Goal: Navigation & Orientation: Understand site structure

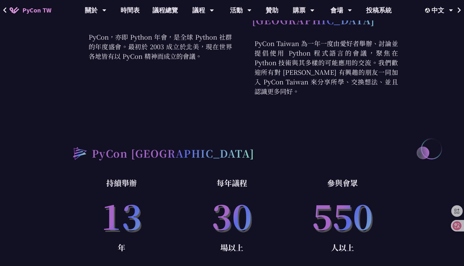
scroll to position [325, 0]
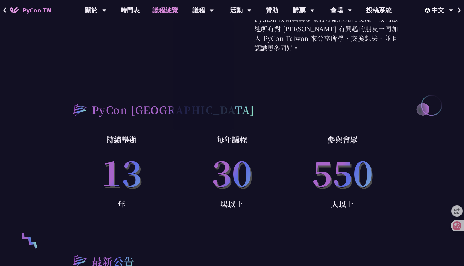
click at [174, 13] on link "議程總覽" at bounding box center [165, 10] width 38 height 20
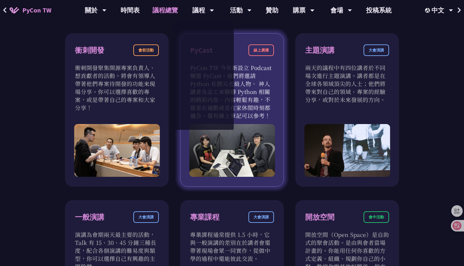
scroll to position [196, 0]
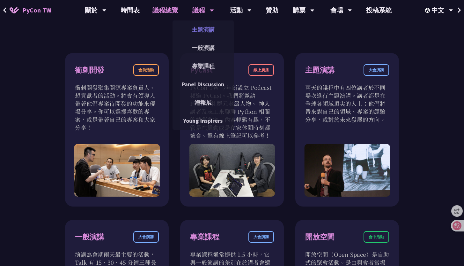
click at [203, 31] on link "主題演講" at bounding box center [203, 29] width 61 height 15
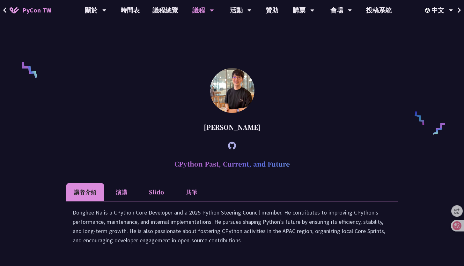
scroll to position [428, 0]
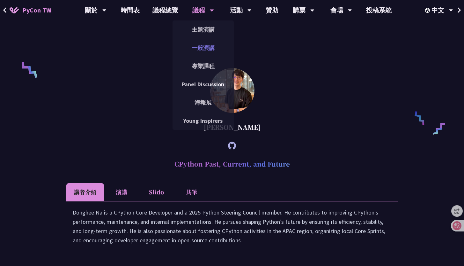
click at [201, 48] on link "一般演講" at bounding box center [203, 47] width 61 height 15
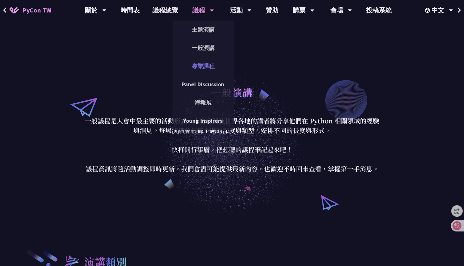
click at [205, 64] on link "專業課程" at bounding box center [203, 65] width 61 height 15
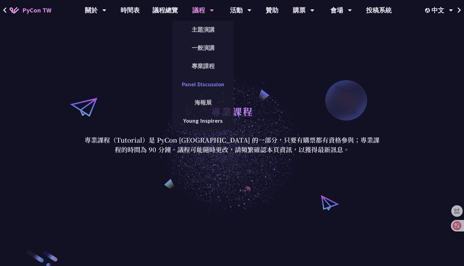
click at [216, 83] on link "Panel Discussion" at bounding box center [203, 84] width 61 height 15
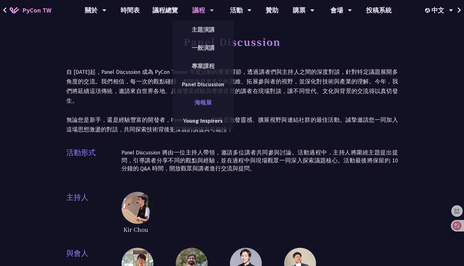
click at [210, 101] on link "海報展" at bounding box center [203, 102] width 61 height 15
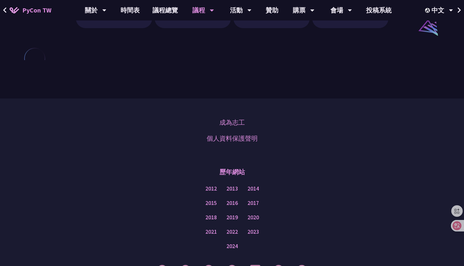
scroll to position [766, 0]
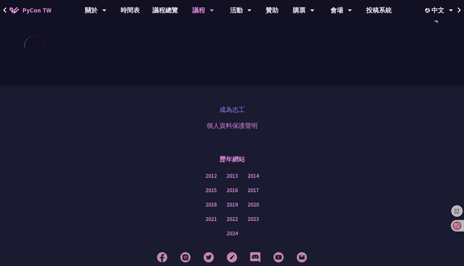
click at [237, 108] on link "成為志工" at bounding box center [233, 110] width 26 height 10
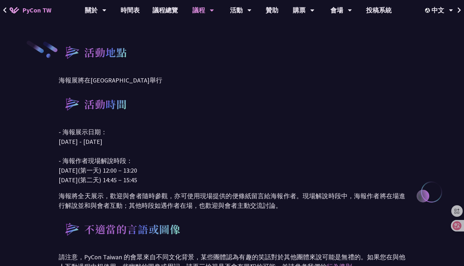
scroll to position [0, 0]
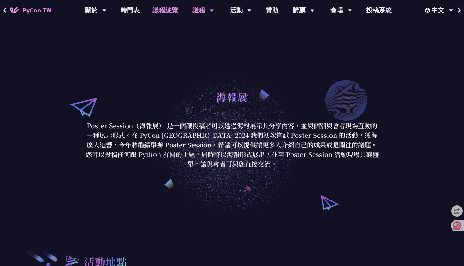
click at [163, 11] on link "議程總覽" at bounding box center [165, 10] width 38 height 20
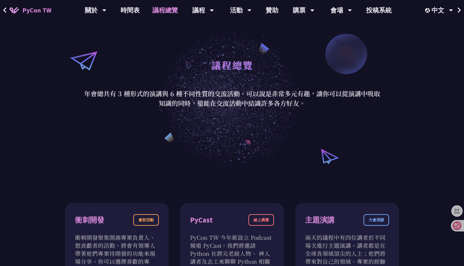
scroll to position [123, 0]
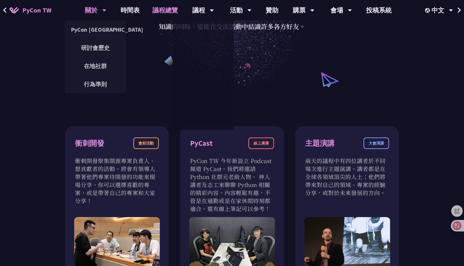
click at [94, 12] on div "關於" at bounding box center [96, 10] width 22 height 20
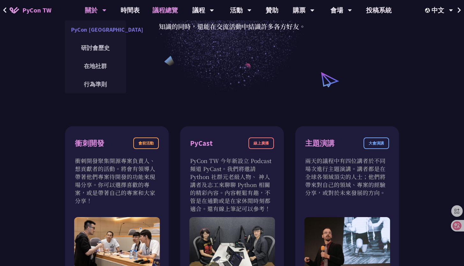
click at [102, 33] on link "PyCon [GEOGRAPHIC_DATA]" at bounding box center [95, 29] width 61 height 15
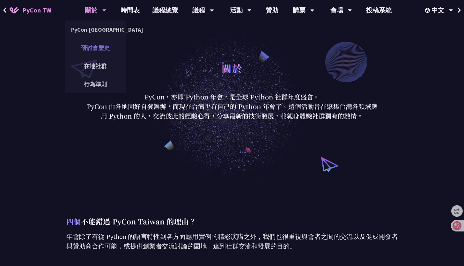
click at [107, 49] on link "研討會歷史" at bounding box center [95, 47] width 61 height 15
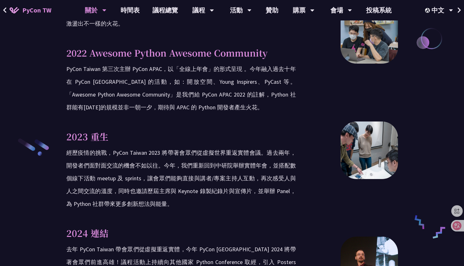
scroll to position [1017, 0]
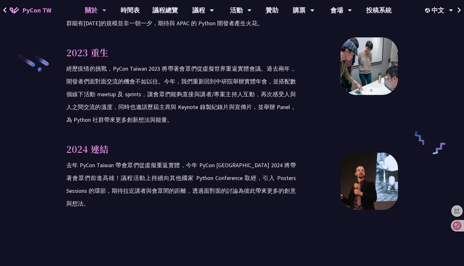
click at [24, 10] on span "PyCon TW" at bounding box center [36, 10] width 29 height 10
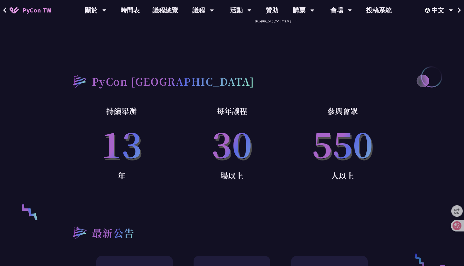
scroll to position [358, 0]
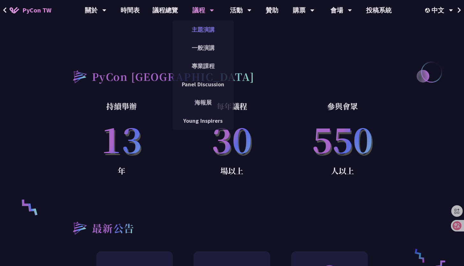
click at [209, 28] on link "主題演講" at bounding box center [203, 29] width 61 height 15
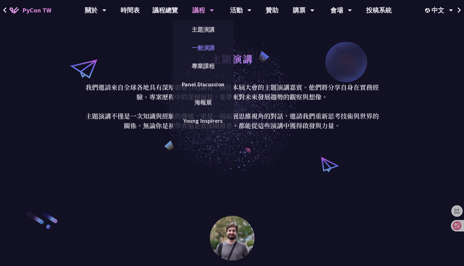
click at [209, 48] on link "一般演講" at bounding box center [203, 47] width 61 height 15
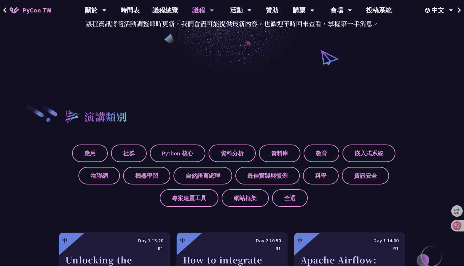
scroll to position [144, 0]
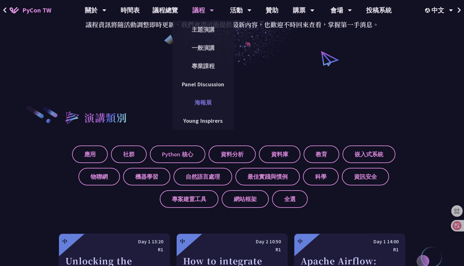
click at [209, 103] on link "海報展" at bounding box center [203, 102] width 61 height 15
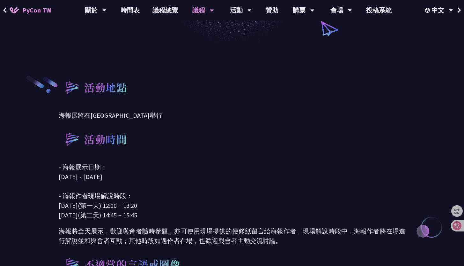
scroll to position [169, 0]
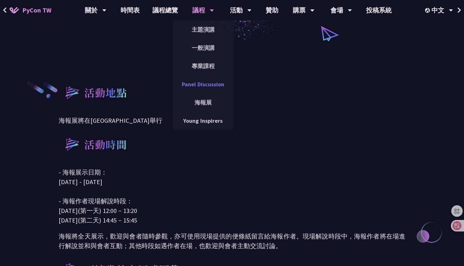
click at [211, 86] on link "Panel Discussion" at bounding box center [203, 84] width 61 height 15
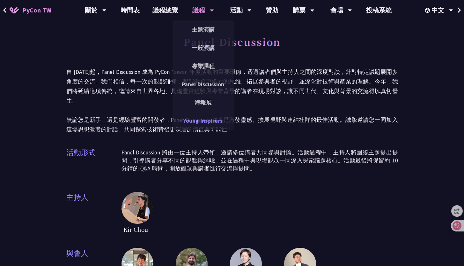
click at [213, 119] on link "Young Inspirers" at bounding box center [203, 120] width 61 height 15
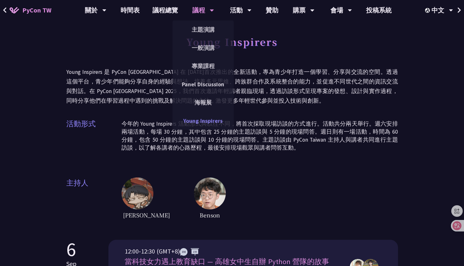
click at [216, 118] on link "Young Inspirers" at bounding box center [203, 120] width 61 height 15
click at [209, 14] on div "議程" at bounding box center [203, 10] width 22 height 20
click at [211, 123] on link "Young Inspirers" at bounding box center [203, 120] width 61 height 15
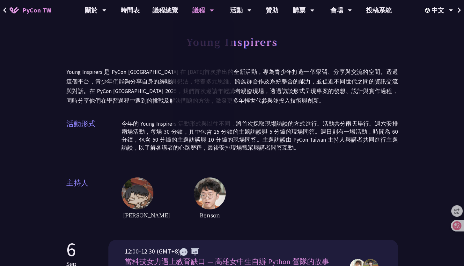
click at [211, 121] on div at bounding box center [203, 74] width 61 height 109
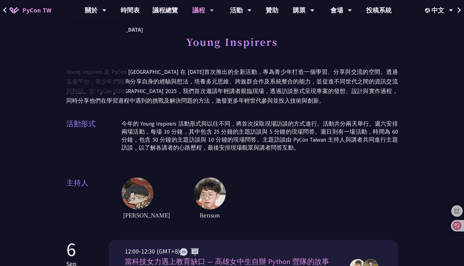
click at [44, 11] on span "PyCon TW" at bounding box center [36, 10] width 29 height 10
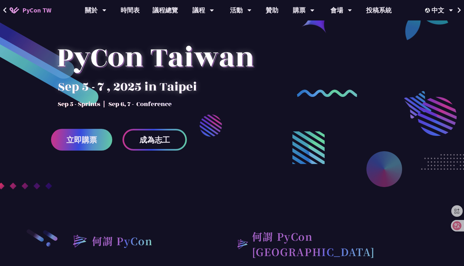
scroll to position [34, 0]
